Goal: Transaction & Acquisition: Book appointment/travel/reservation

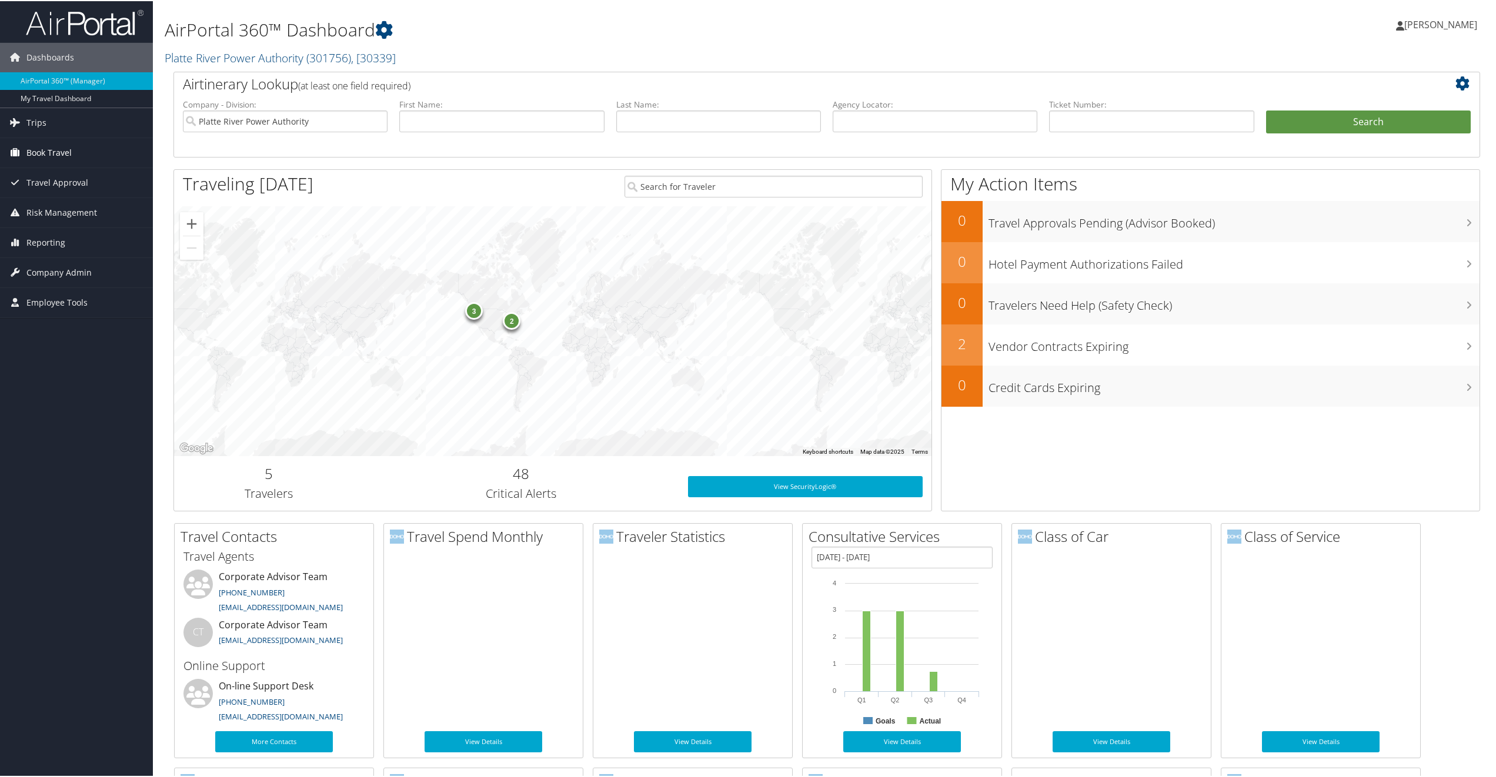
click at [41, 149] on span "Book Travel" at bounding box center [48, 151] width 45 height 29
click at [50, 185] on link "Book/Manage Online Trips" at bounding box center [76, 193] width 153 height 18
